Goal: Check status: Check status

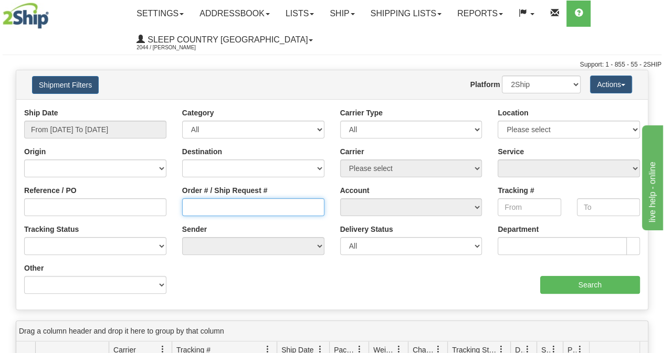
click at [209, 208] on input "Order # / Ship Request #" at bounding box center [253, 207] width 142 height 18
paste input "9000I131064"
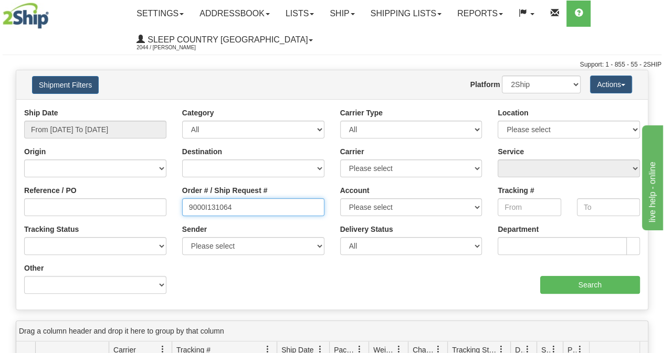
type input "9000I131064"
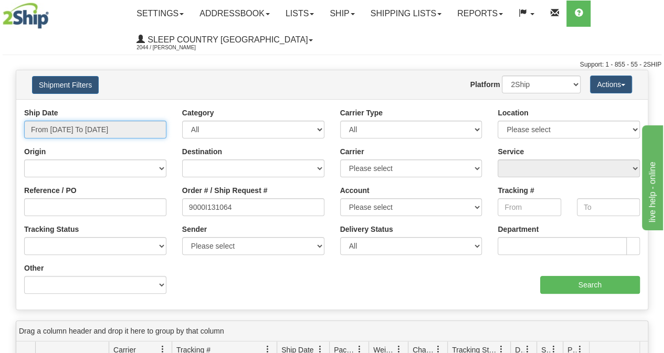
click at [127, 131] on input "From [DATE] To [DATE]" at bounding box center [95, 130] width 142 height 18
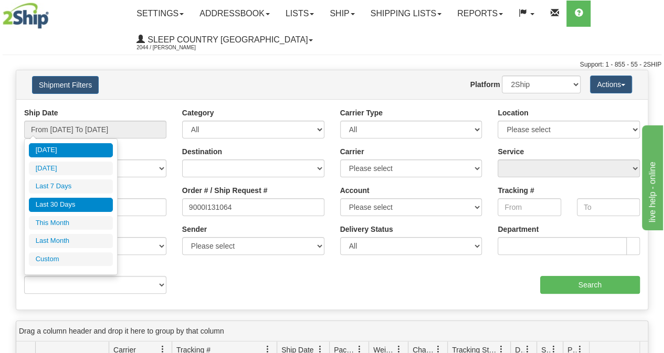
click at [80, 200] on li "Last 30 Days" at bounding box center [71, 205] width 84 height 14
type input "From [DATE] To [DATE]"
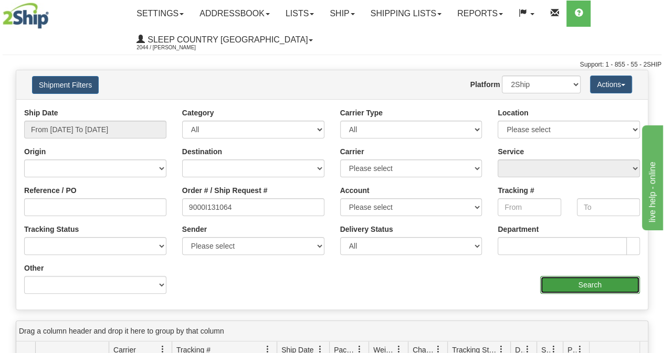
click at [599, 285] on input "Search" at bounding box center [590, 285] width 100 height 18
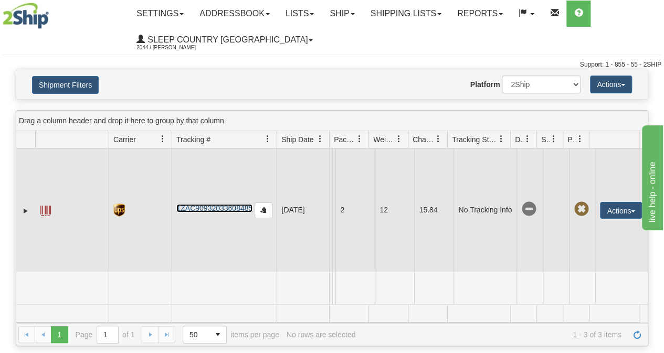
click at [199, 204] on link "1ZAC90932033608485" at bounding box center [214, 208] width 76 height 8
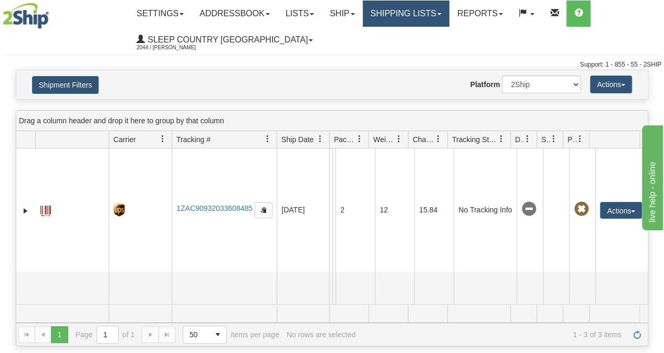
click at [398, 19] on link "Shipping lists" at bounding box center [405, 14] width 87 height 26
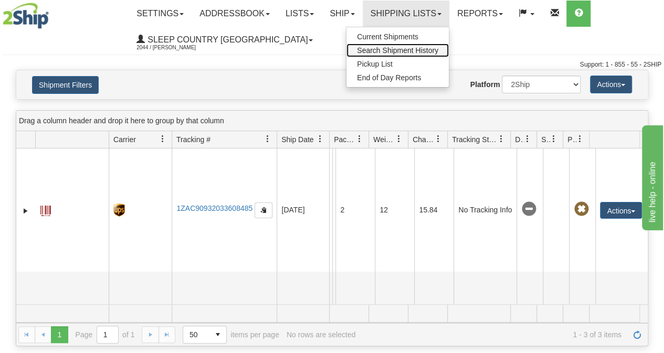
click at [408, 48] on span "Search Shipment History" at bounding box center [397, 50] width 81 height 8
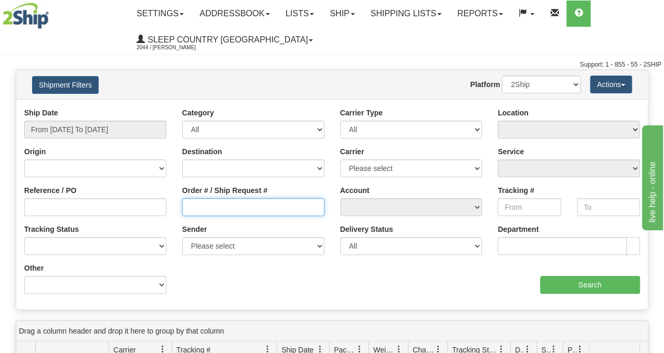
drag, startPoint x: 195, startPoint y: 200, endPoint x: 200, endPoint y: 206, distance: 8.5
click at [197, 202] on input "Order # / Ship Request #" at bounding box center [253, 207] width 142 height 18
paste input "9002I133760"
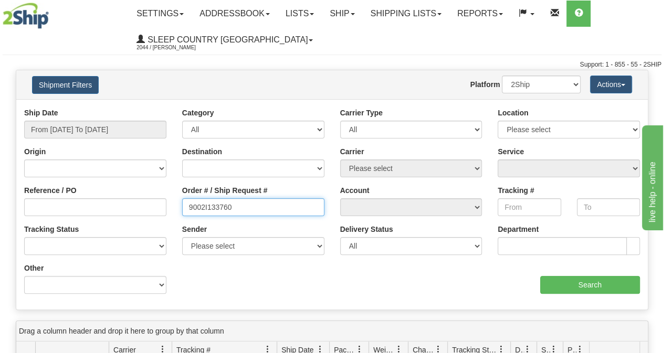
type input "9002I133760"
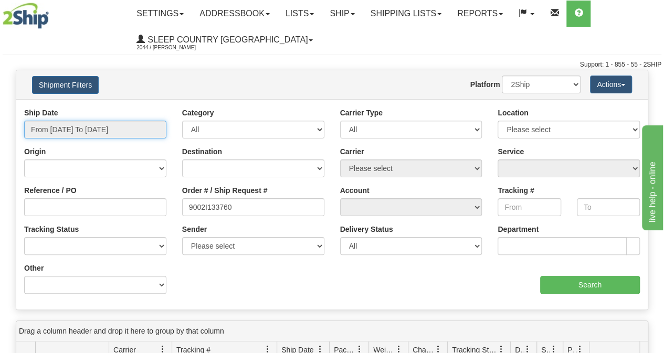
click at [105, 123] on input "From [DATE] To [DATE]" at bounding box center [95, 130] width 142 height 18
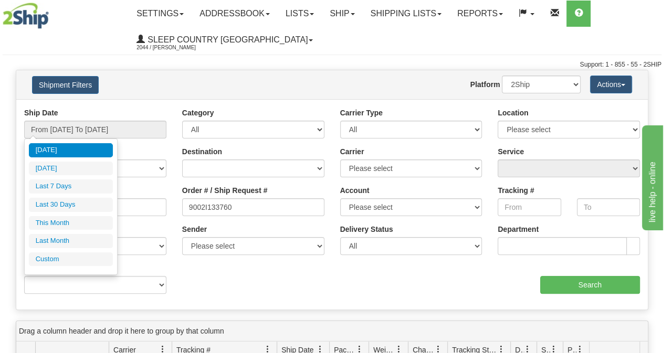
click at [79, 193] on ul "[DATE] [DATE] Last 7 Days Last 30 Days This Month Last Month Custom" at bounding box center [71, 204] width 84 height 123
drag, startPoint x: 79, startPoint y: 200, endPoint x: 85, endPoint y: 209, distance: 10.6
click at [79, 205] on li "Last 30 Days" at bounding box center [71, 205] width 84 height 14
type input "From [DATE] To [DATE]"
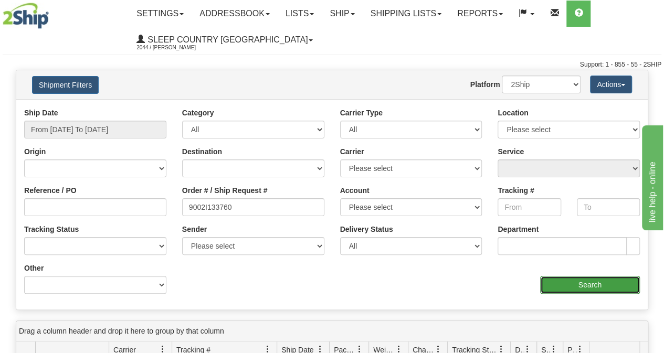
click at [573, 291] on input "Search" at bounding box center [590, 285] width 100 height 18
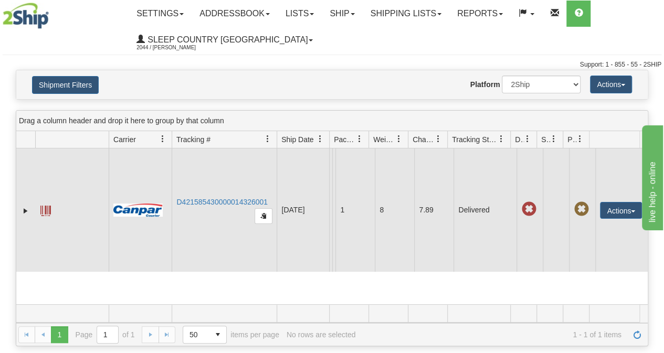
click at [207, 202] on td "D421585430000014326001" at bounding box center [224, 209] width 105 height 123
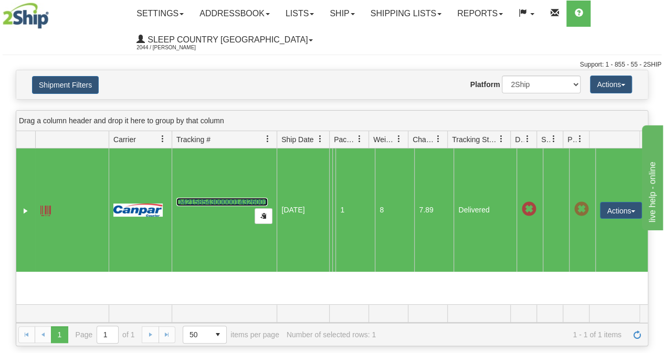
click at [207, 206] on link "D421585430000014326001" at bounding box center [221, 202] width 91 height 8
